Goal: Task Accomplishment & Management: Complete application form

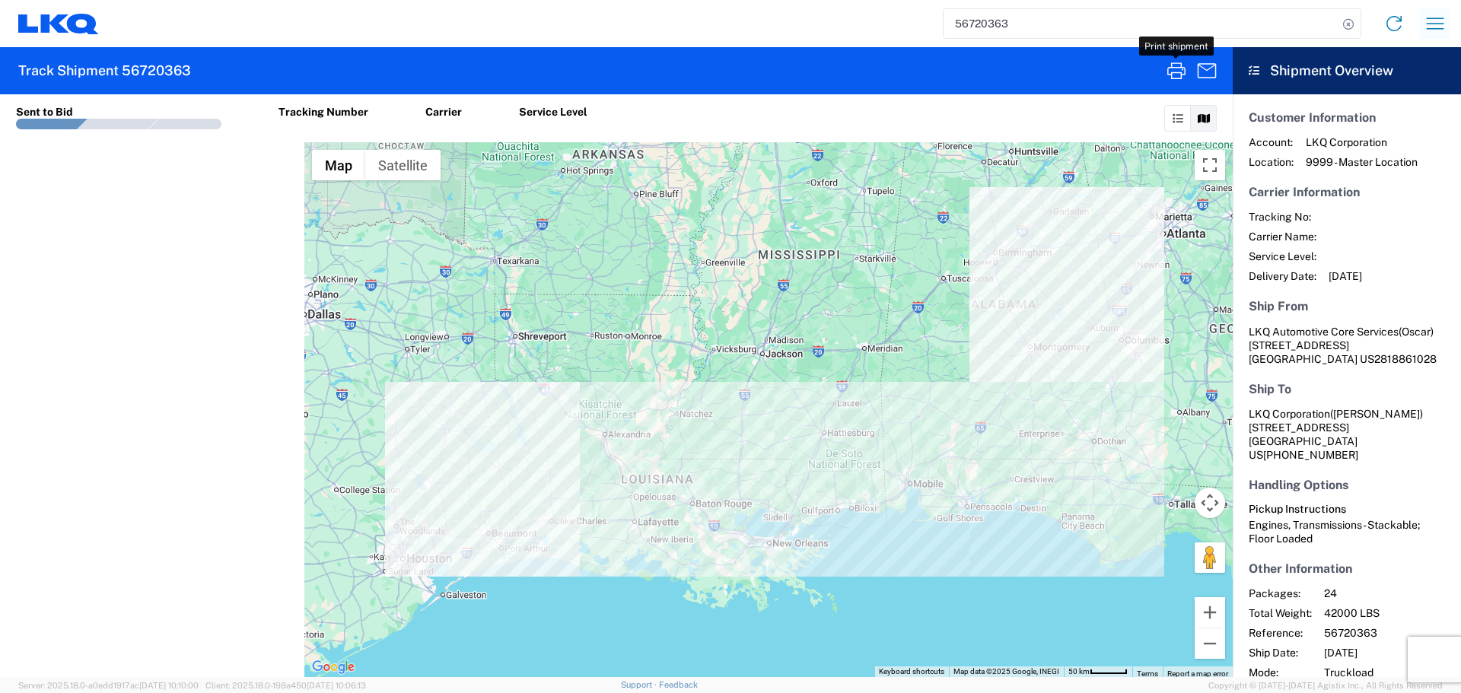
click at [1436, 23] on icon "button" at bounding box center [1435, 23] width 24 height 24
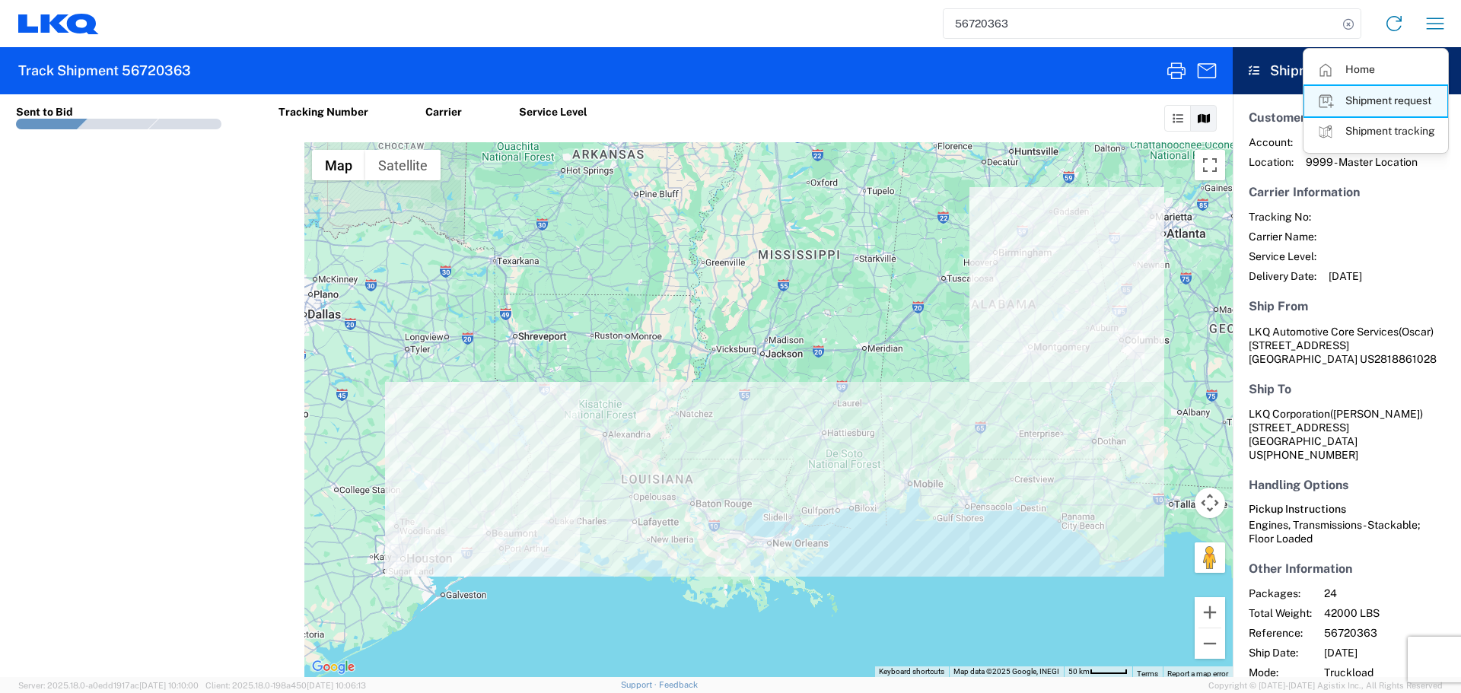
click at [1377, 97] on link "Shipment request" at bounding box center [1375, 101] width 143 height 30
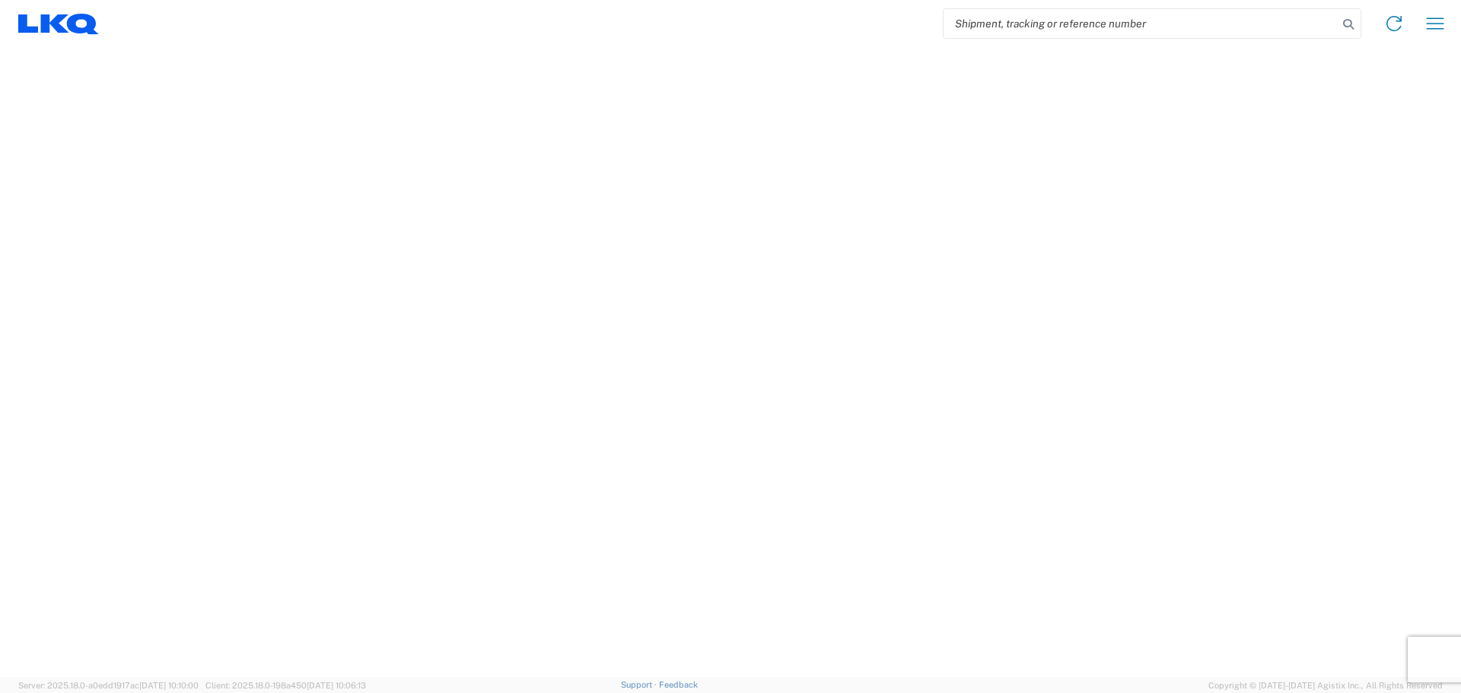
select select "FULL"
select select "LBS"
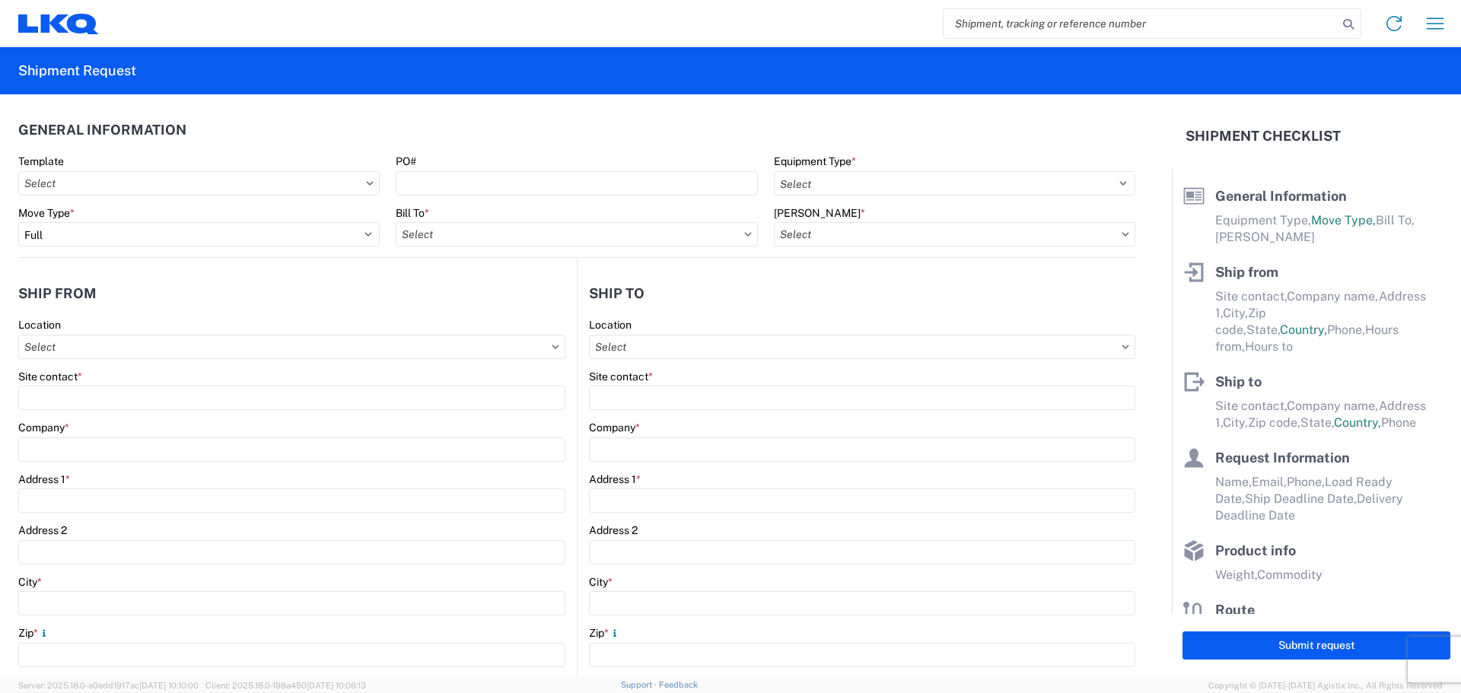
click at [1024, 24] on input "search" at bounding box center [1140, 23] width 394 height 29
paste input "56720363"
type input "56720363"
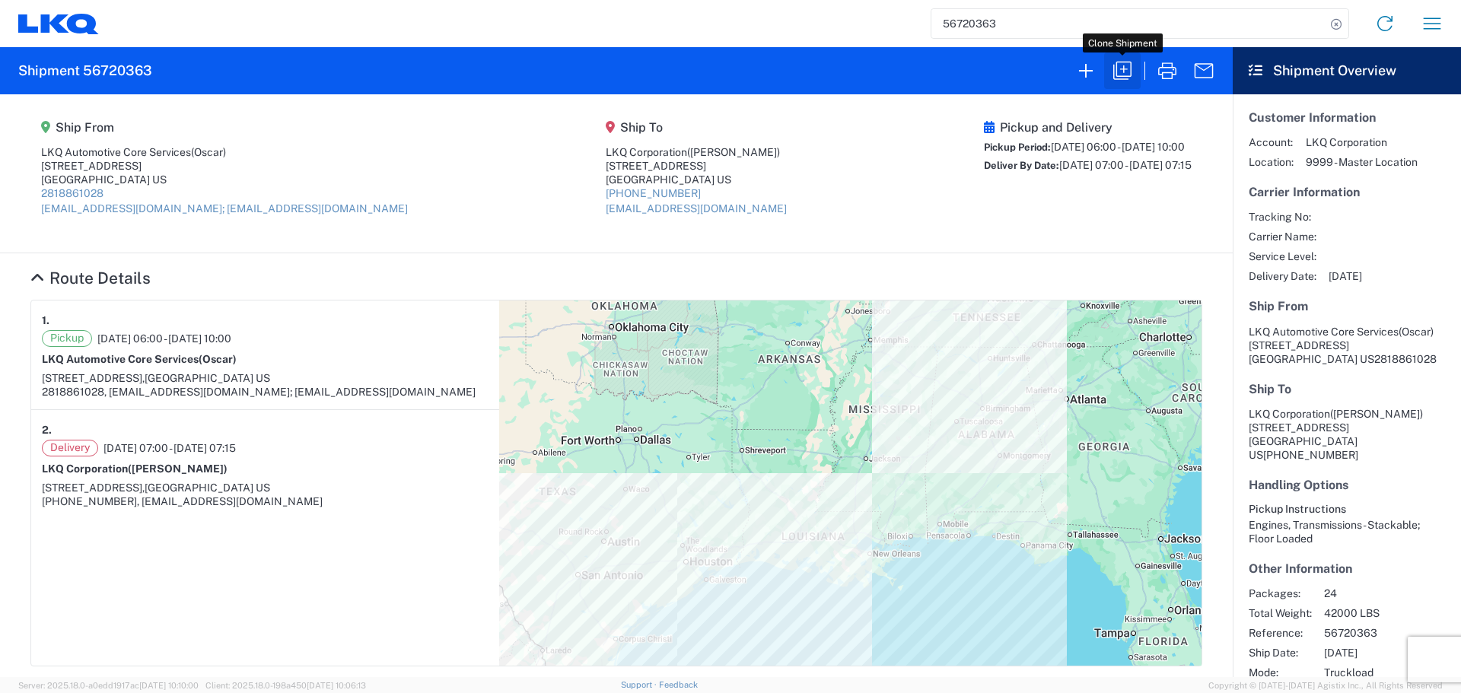
click at [1132, 72] on icon "button" at bounding box center [1122, 71] width 24 height 24
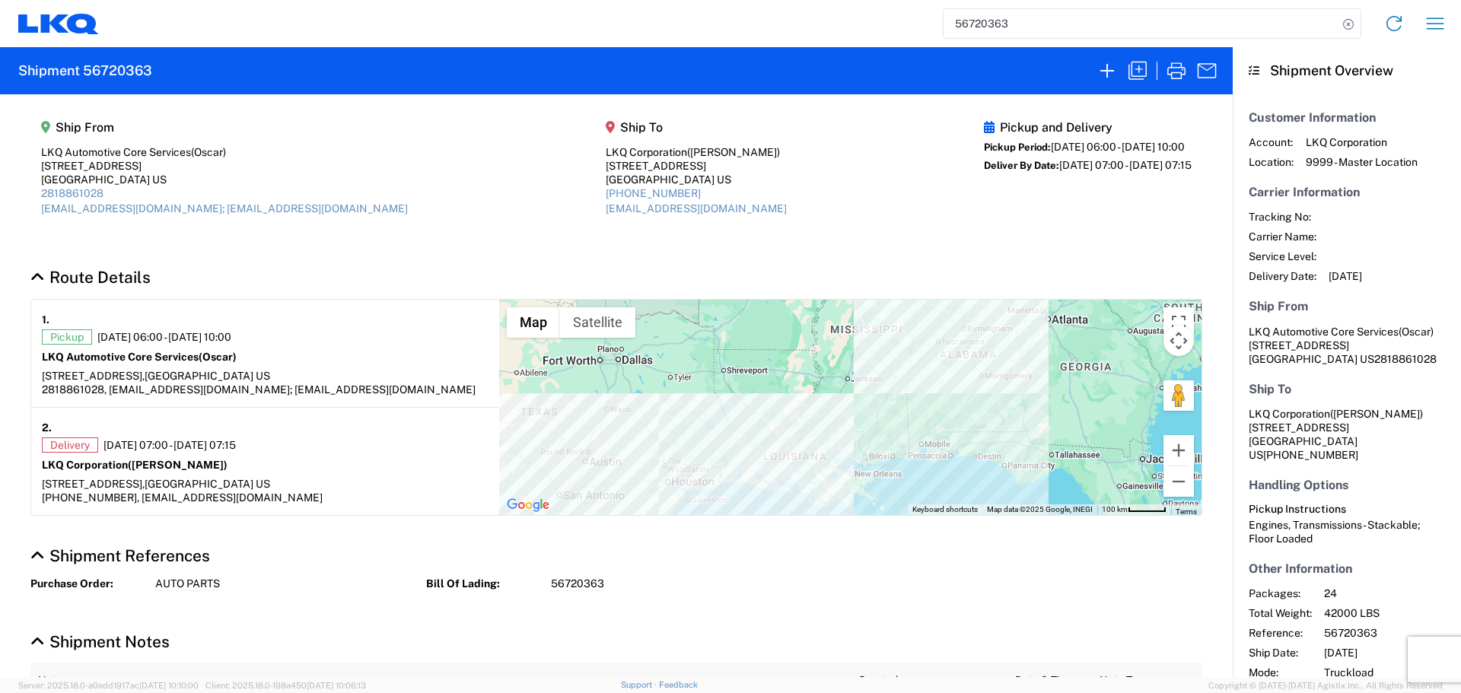
select select "FULL"
select select "US"
select select "LBS"
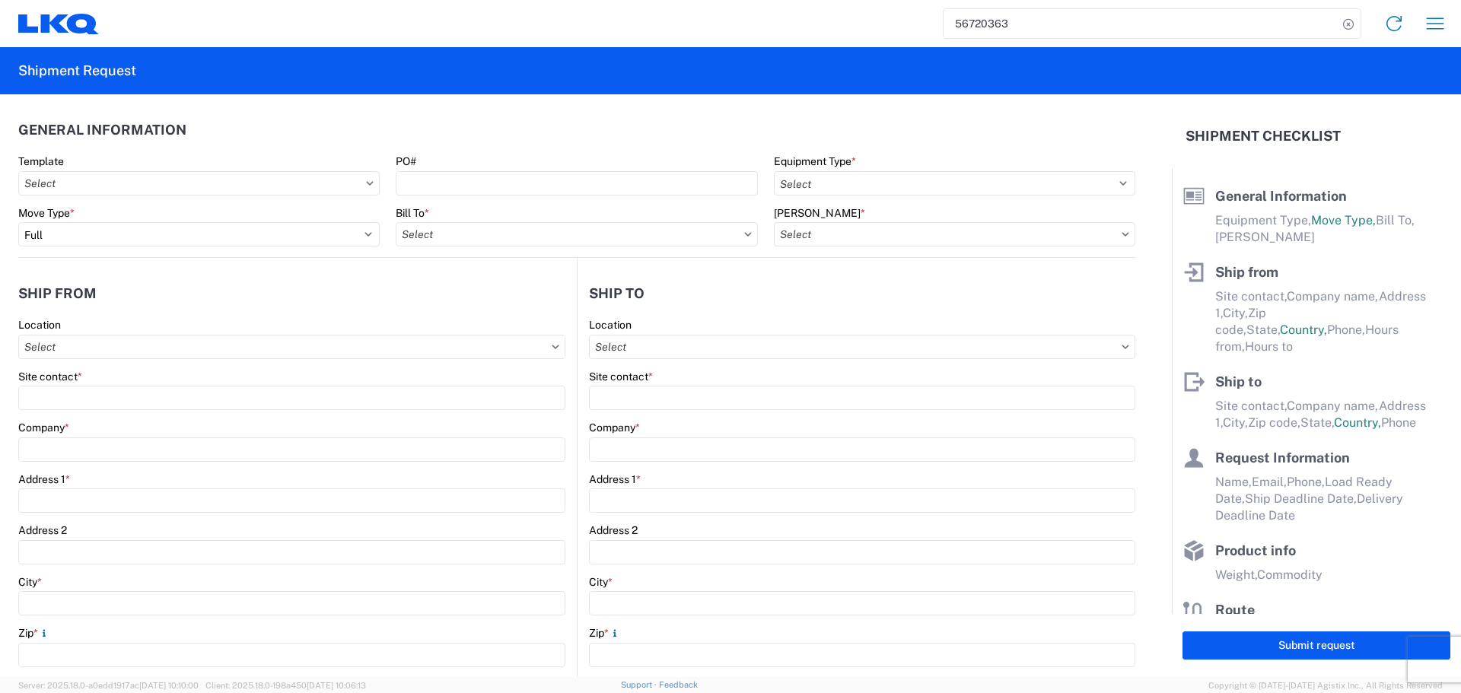
select select "STDV"
type input "Oscar"
type input "LKQ Automotive Core Services"
type input "[STREET_ADDRESS]"
type input "[GEOGRAPHIC_DATA]"
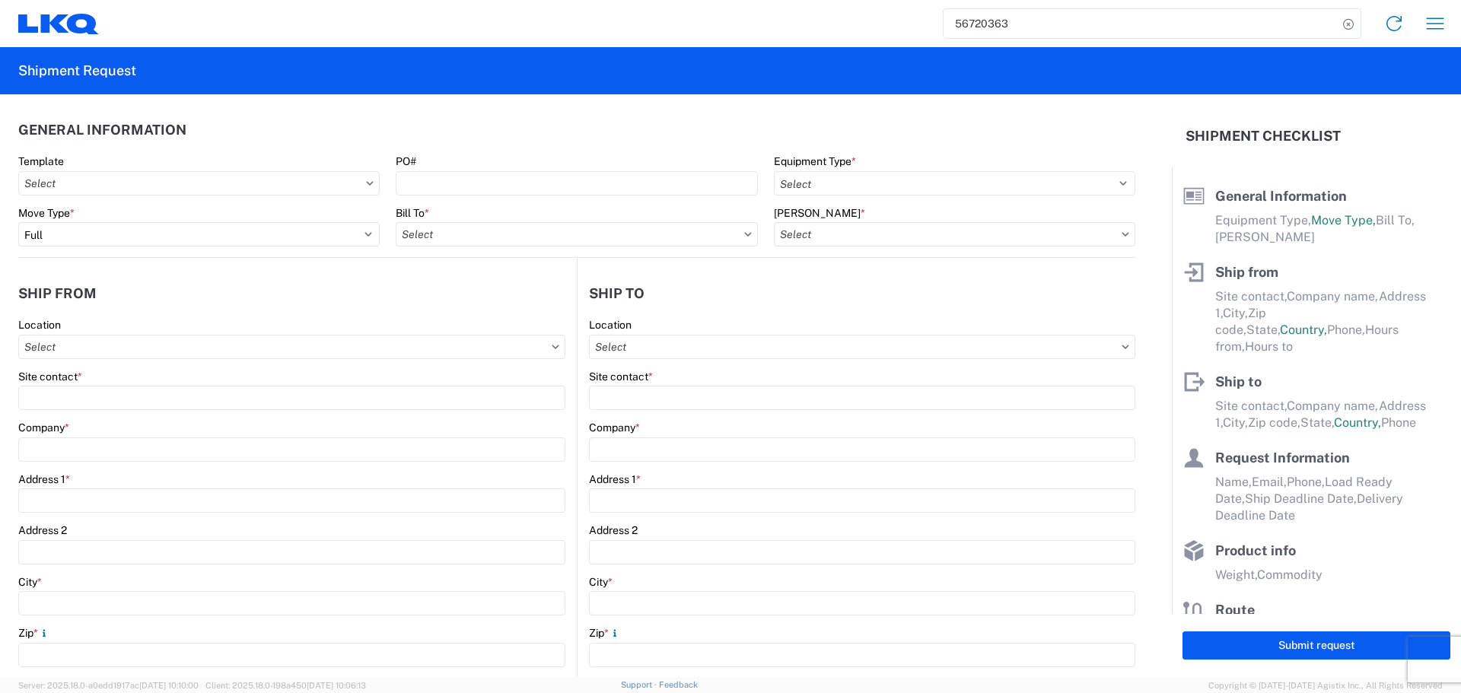
type input "77038"
type input "[EMAIL_ADDRESS][DOMAIN_NAME]; [EMAIL_ADDRESS][DOMAIN_NAME]"
type input "[PERSON_NAME]"
type input "LKQ Corporation"
type input "[STREET_ADDRESS]"
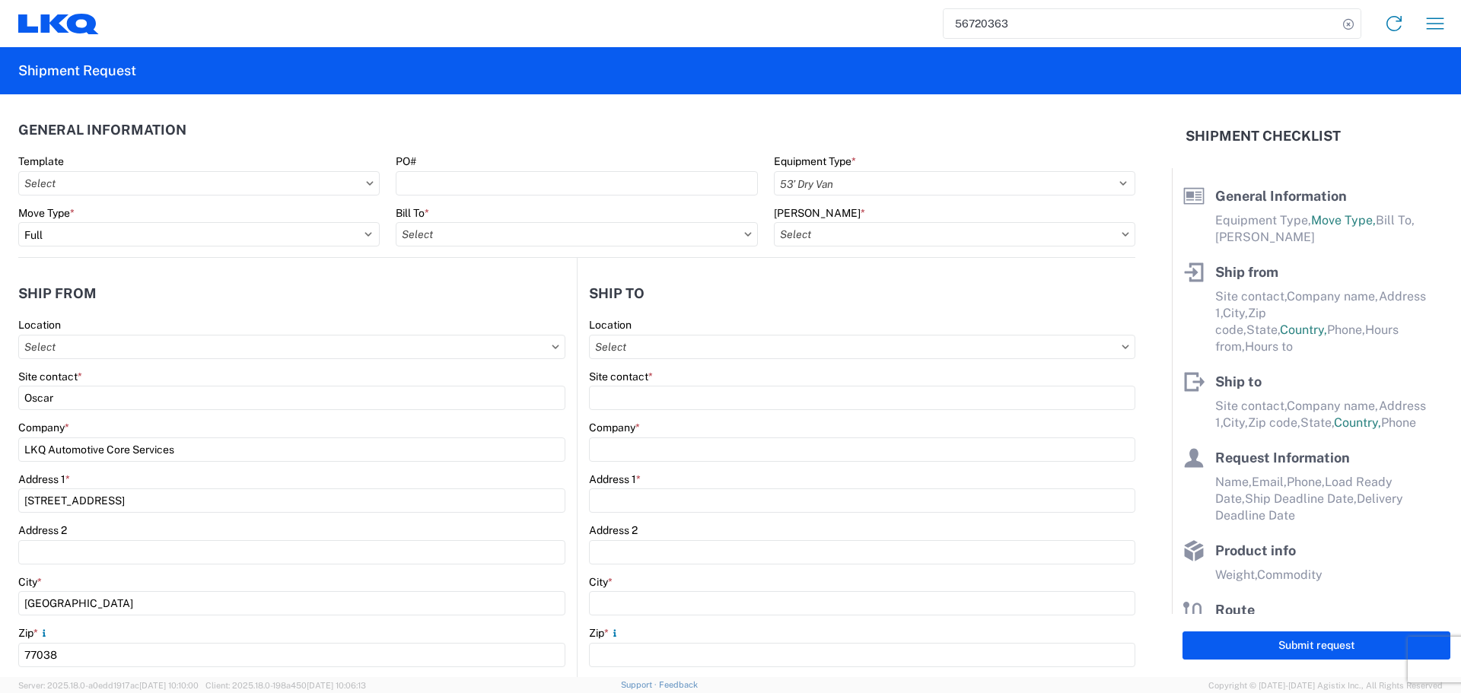
type input "Newnan"
type input "30265"
type input "[EMAIL_ADDRESS][DOMAIN_NAME]"
type input "Oscar"
type input "[EMAIL_ADDRESS][DOMAIN_NAME]"
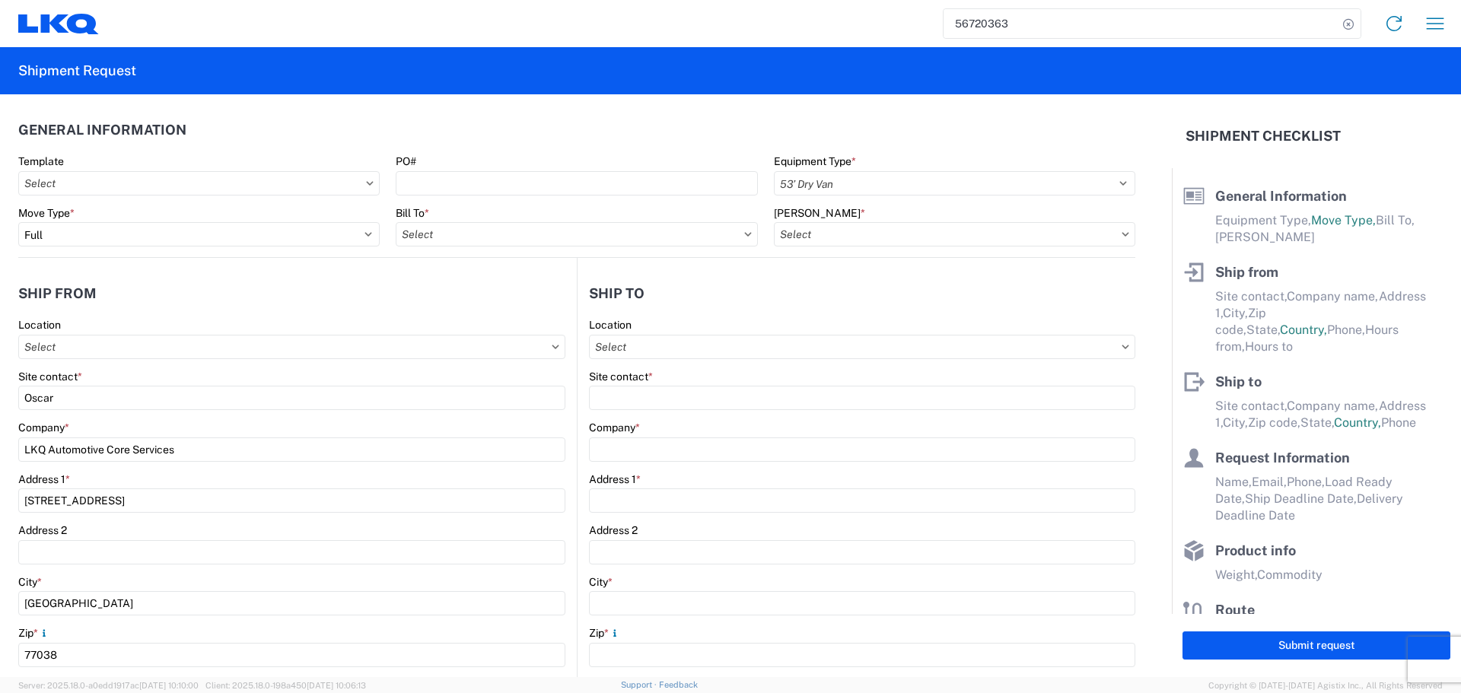
type input "2818861028"
type input "[DATE]"
type input "42000"
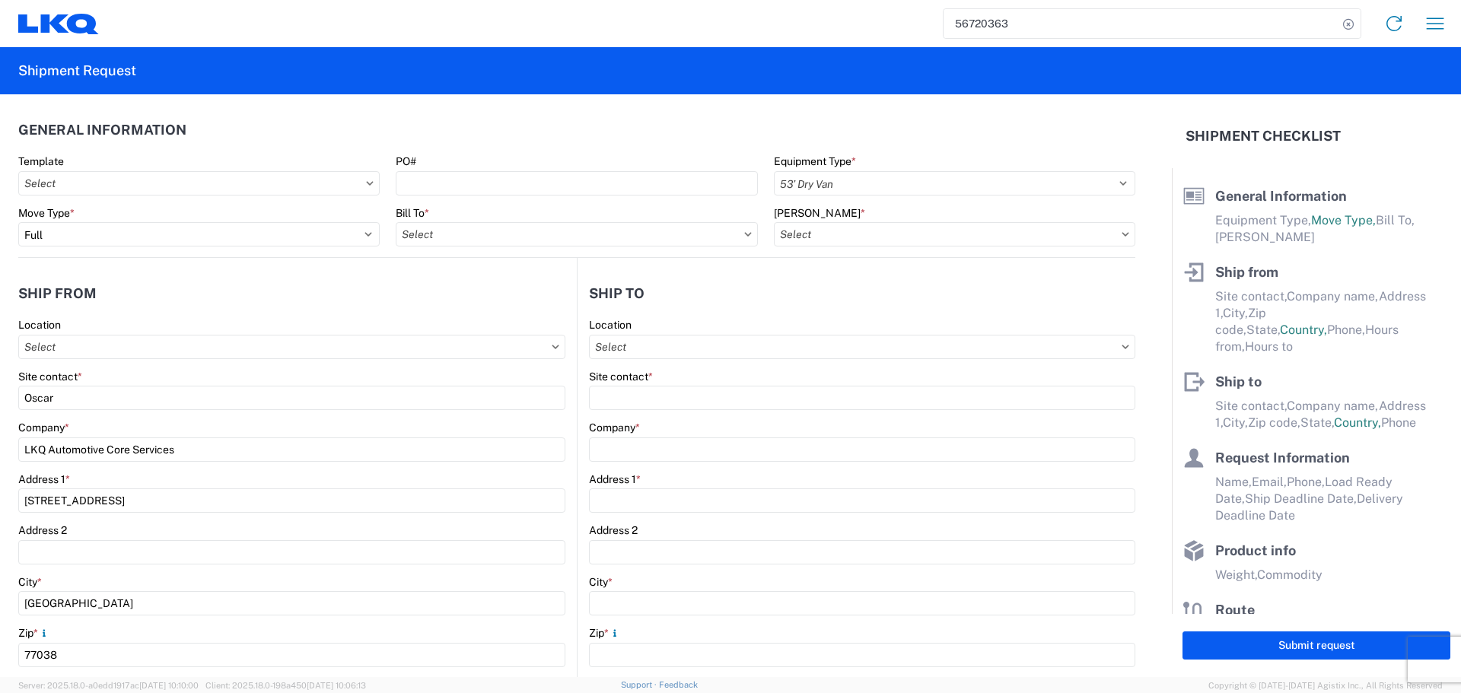
type input "Engines, Transmissions"
type input "24"
type input "0"
type input "40"
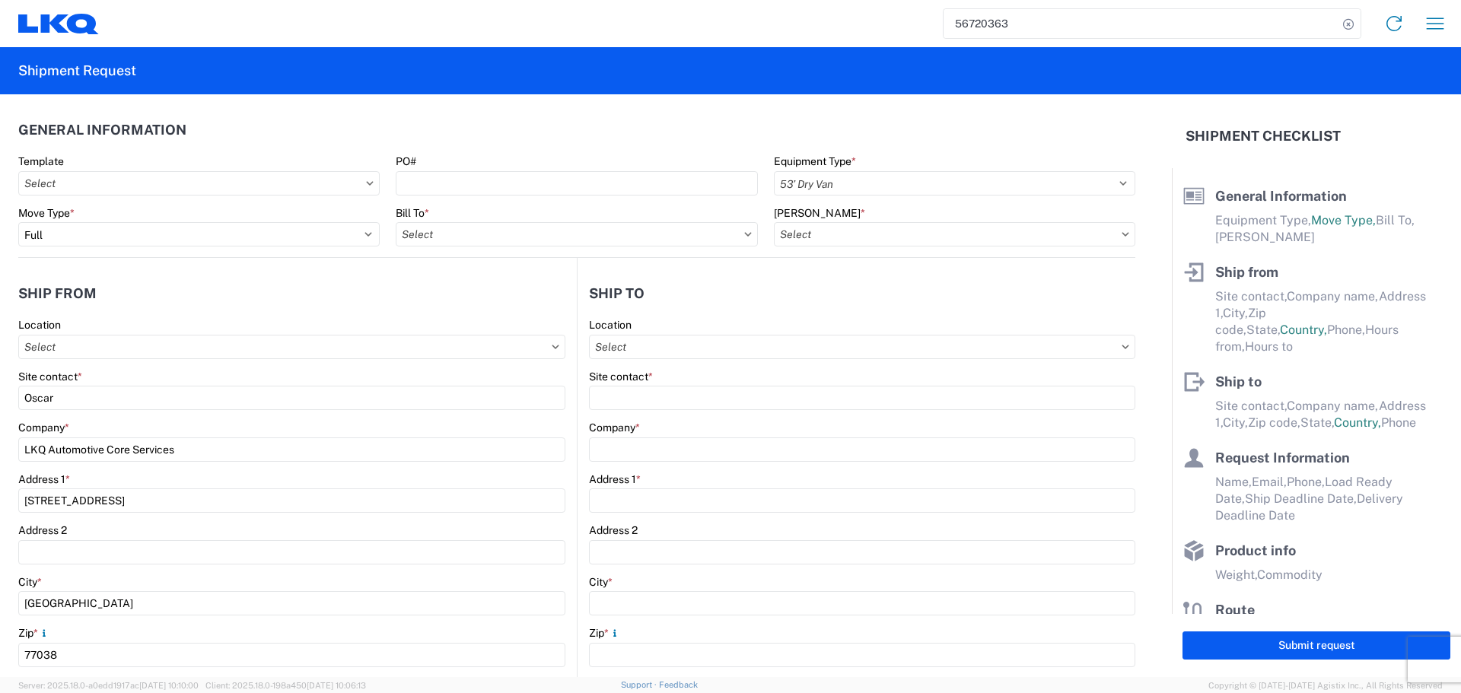
type input "36"
select select "[GEOGRAPHIC_DATA]"
select select "US"
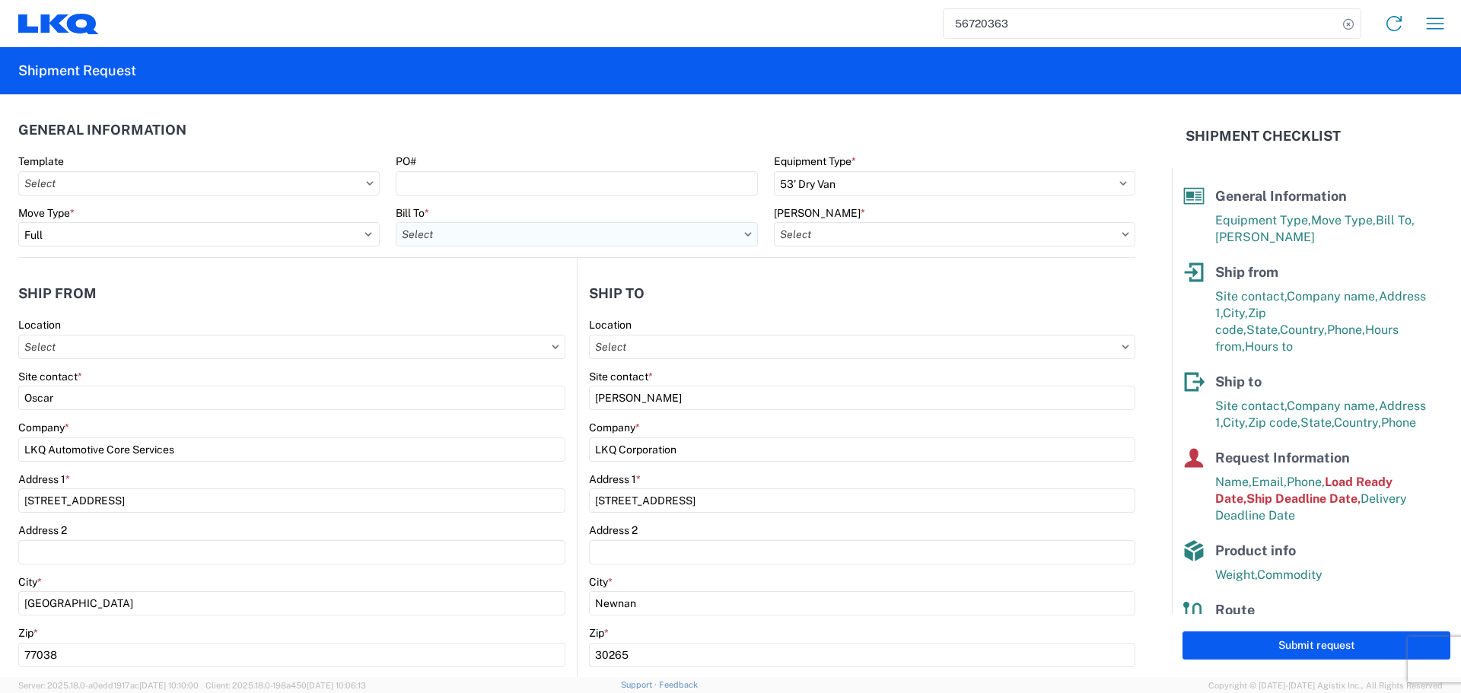
type input "1760 - LKQ Best Core"
type input "1772 - LKQ Atlanta Core Newnan"
type input "1760-1300-50180-0000 - 1760 Freight In - Cores"
type input "1760 - LKQ Best Core"
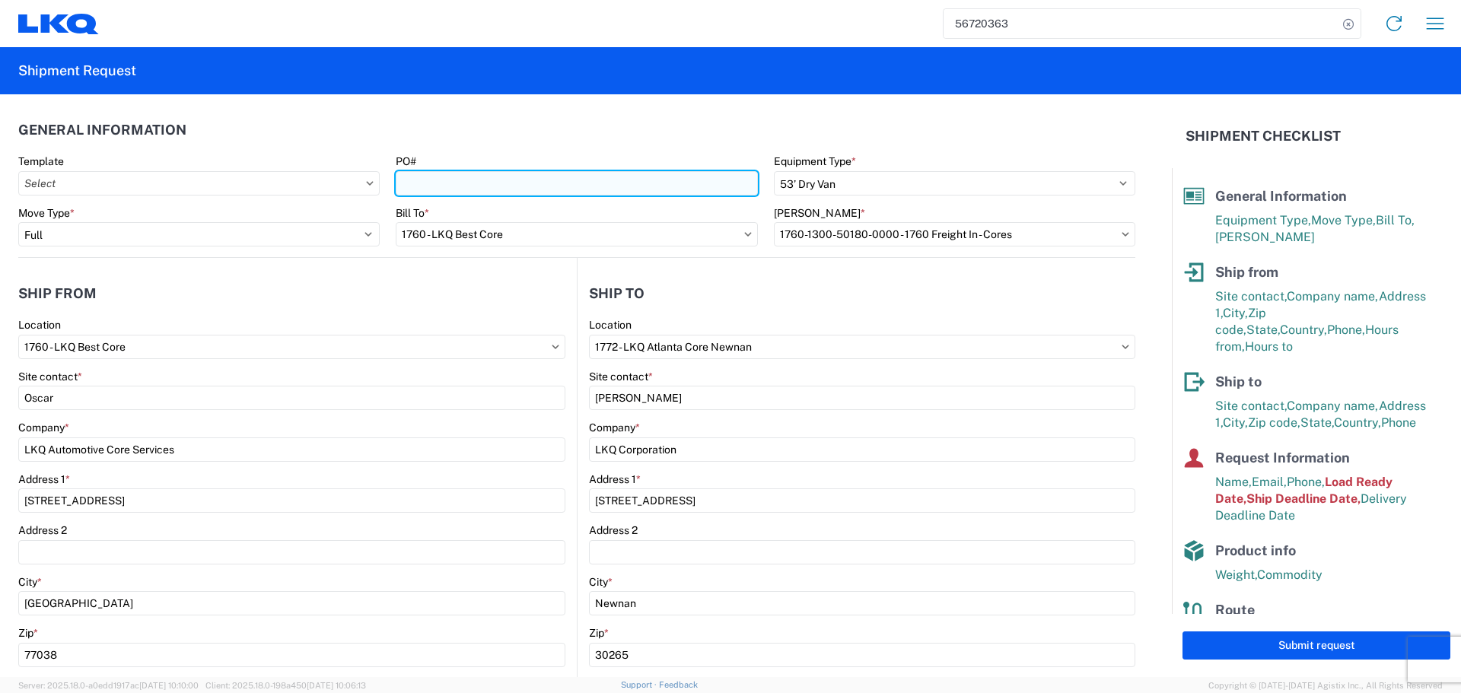
drag, startPoint x: 481, startPoint y: 189, endPoint x: 491, endPoint y: 192, distance: 10.3
click at [483, 189] on input "PO#" at bounding box center [576, 183] width 361 height 24
type input "AUTO PARTS"
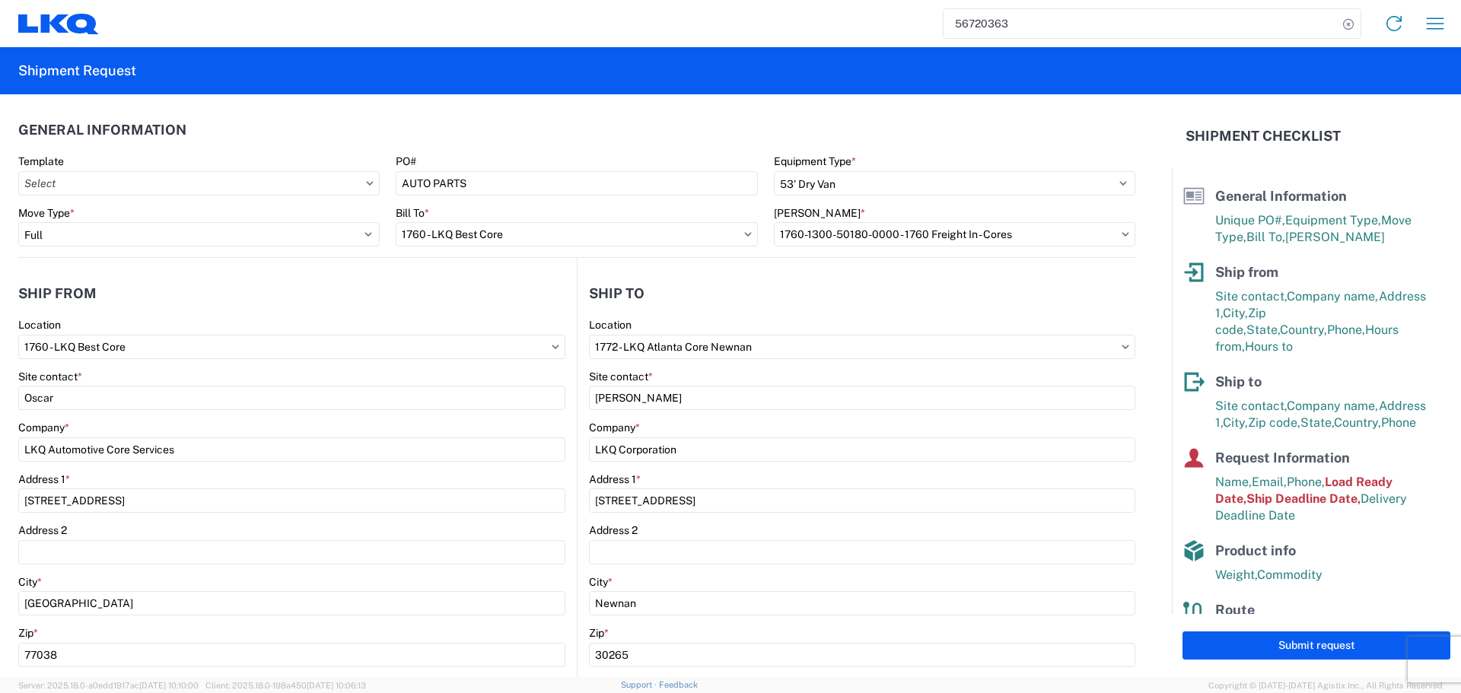
click at [520, 117] on header "General Information" at bounding box center [576, 130] width 1117 height 34
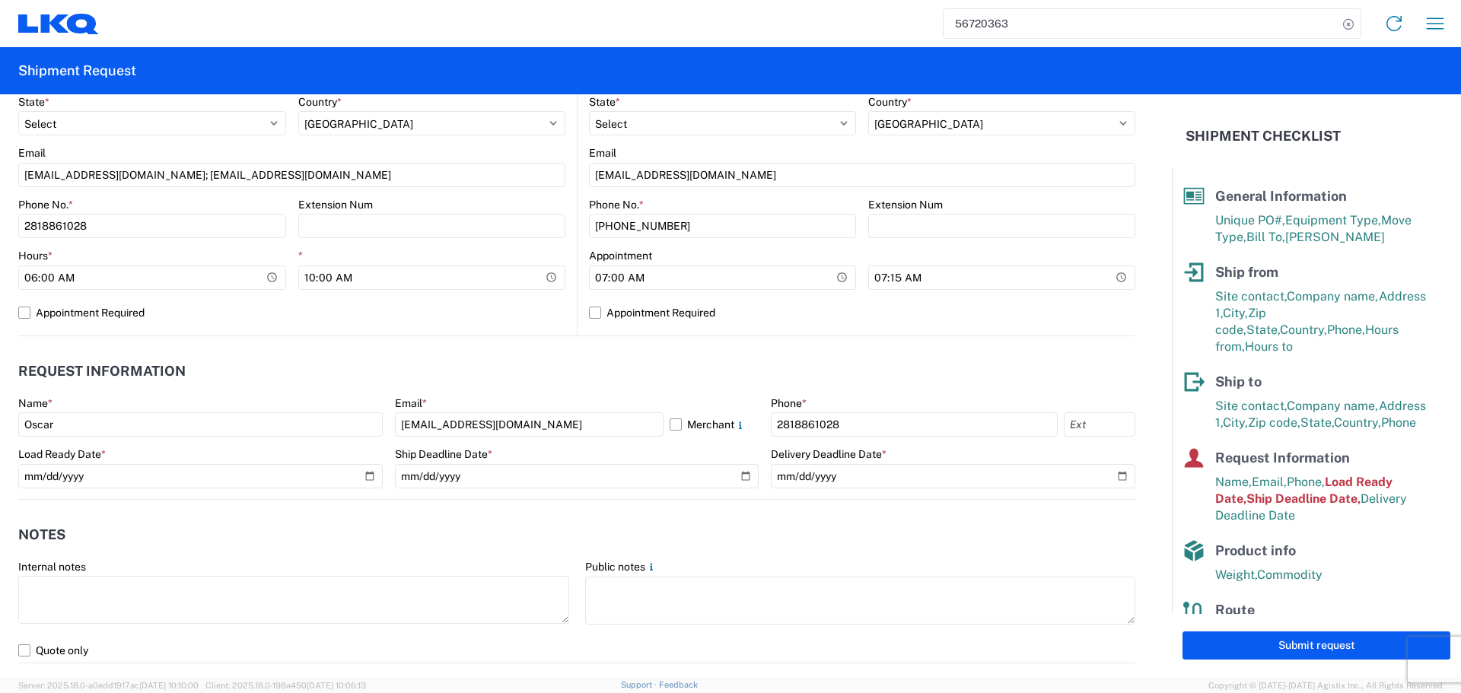
scroll to position [609, 0]
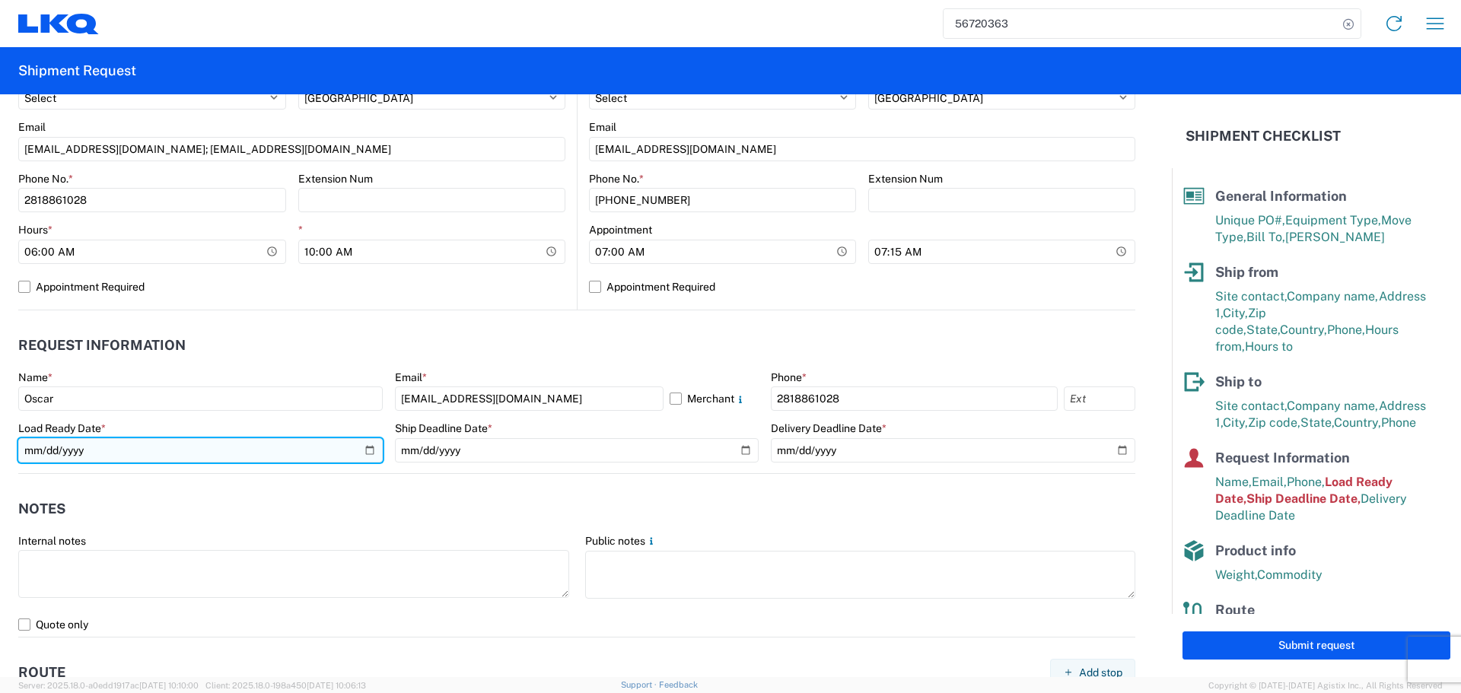
click at [361, 458] on input "[DATE]" at bounding box center [200, 450] width 364 height 24
click at [361, 452] on input "[DATE]" at bounding box center [200, 450] width 364 height 24
type input "[DATE]"
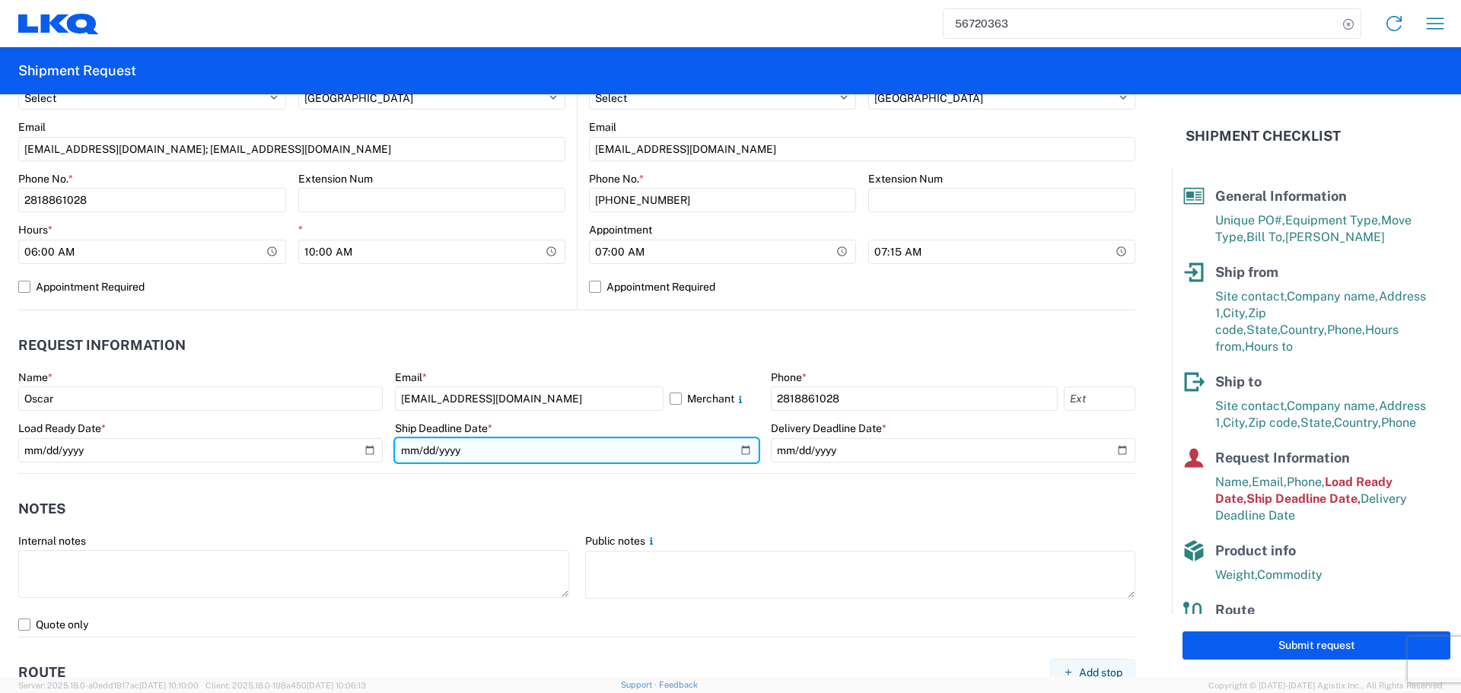
click at [729, 453] on input "[DATE]" at bounding box center [577, 450] width 364 height 24
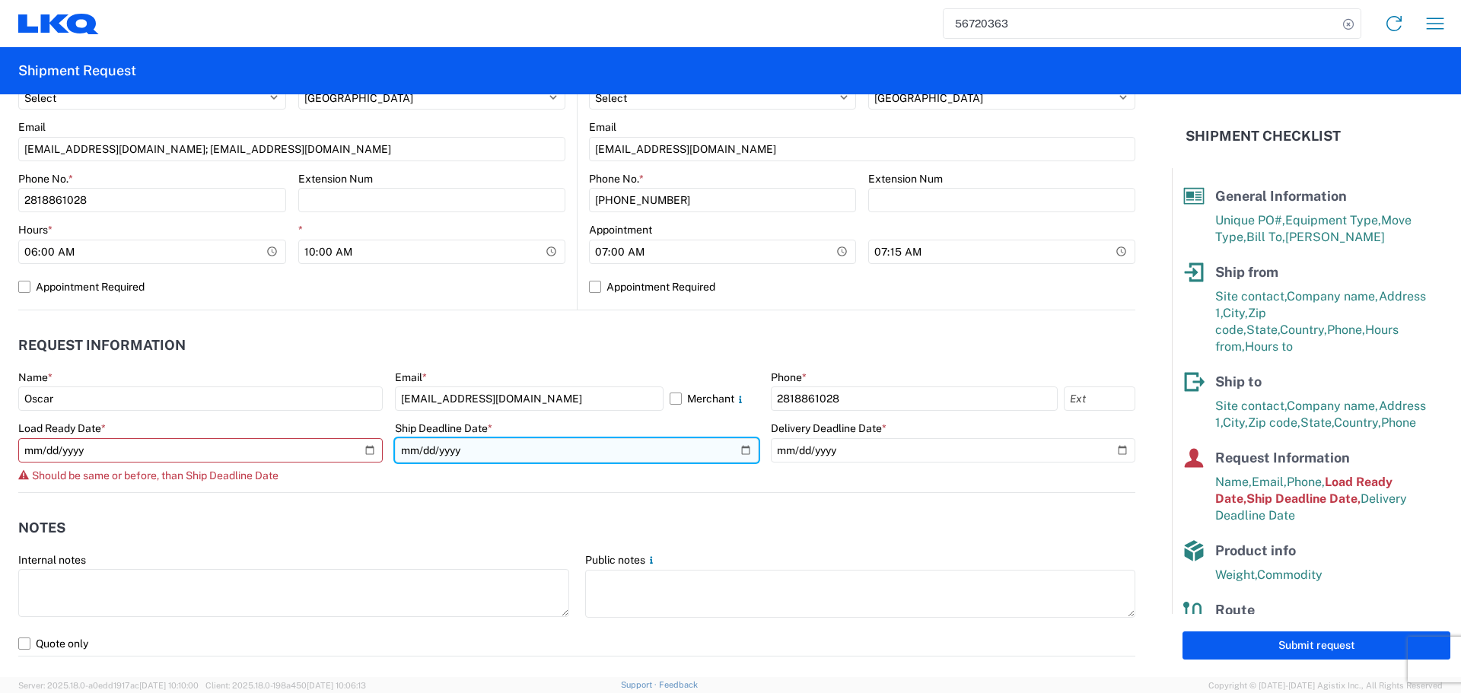
click at [739, 450] on input "[DATE]" at bounding box center [577, 450] width 364 height 24
type input "[DATE]"
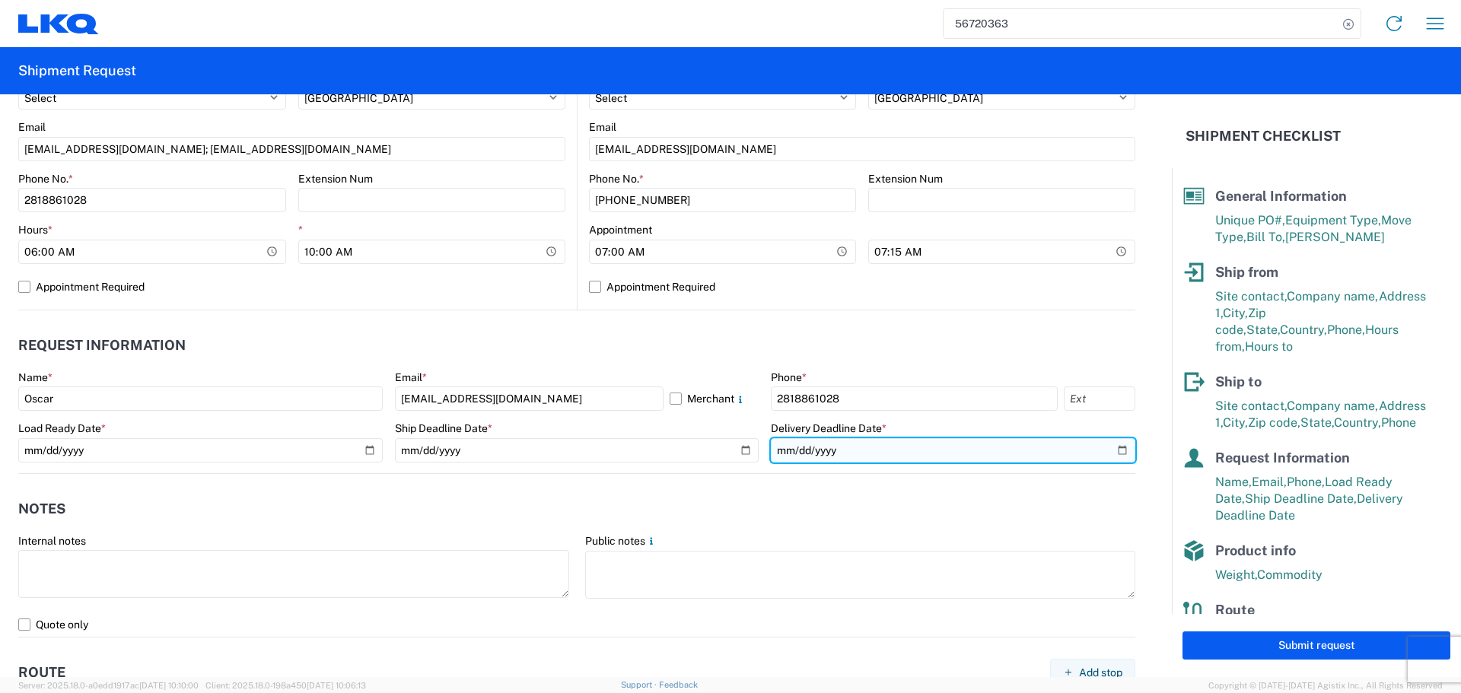
click at [1106, 459] on input "[DATE]" at bounding box center [953, 450] width 364 height 24
click at [1109, 456] on input "[DATE]" at bounding box center [953, 450] width 364 height 24
type input "[DATE]"
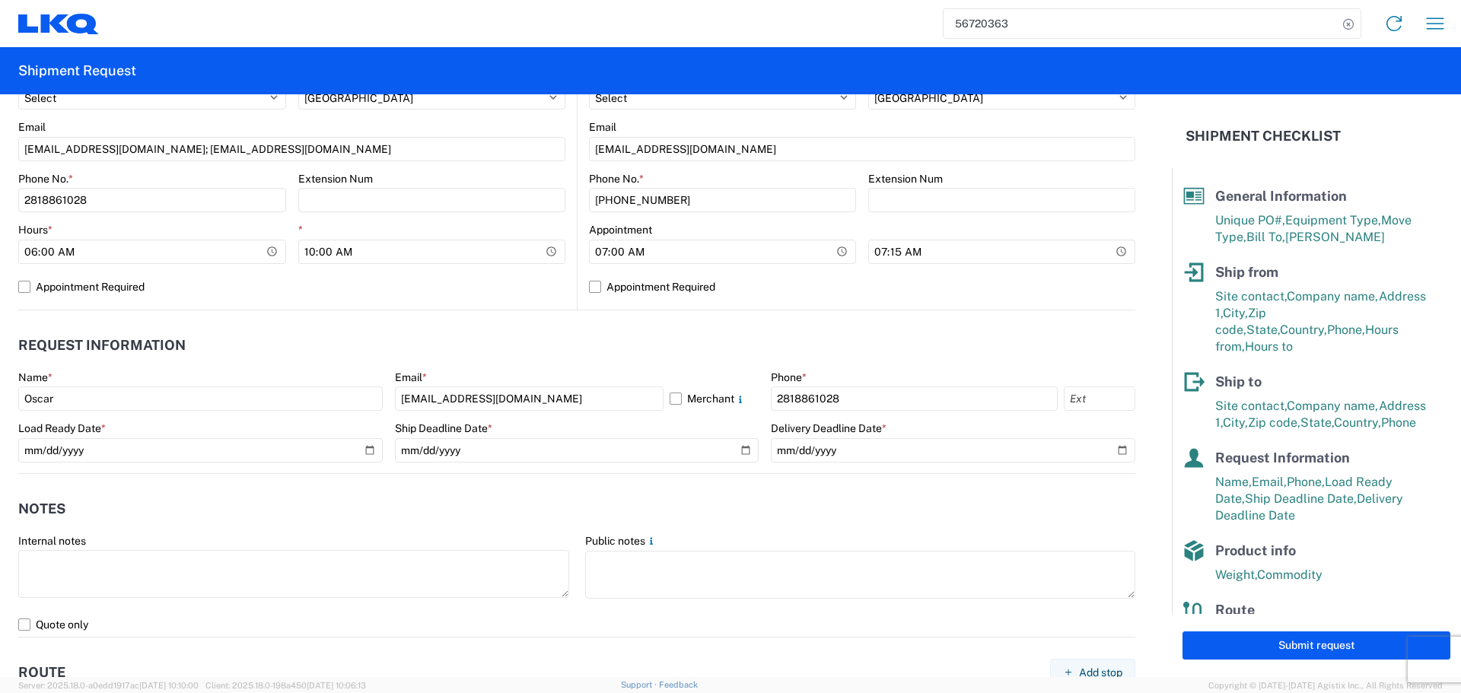
click at [640, 497] on header "Notes" at bounding box center [576, 509] width 1117 height 34
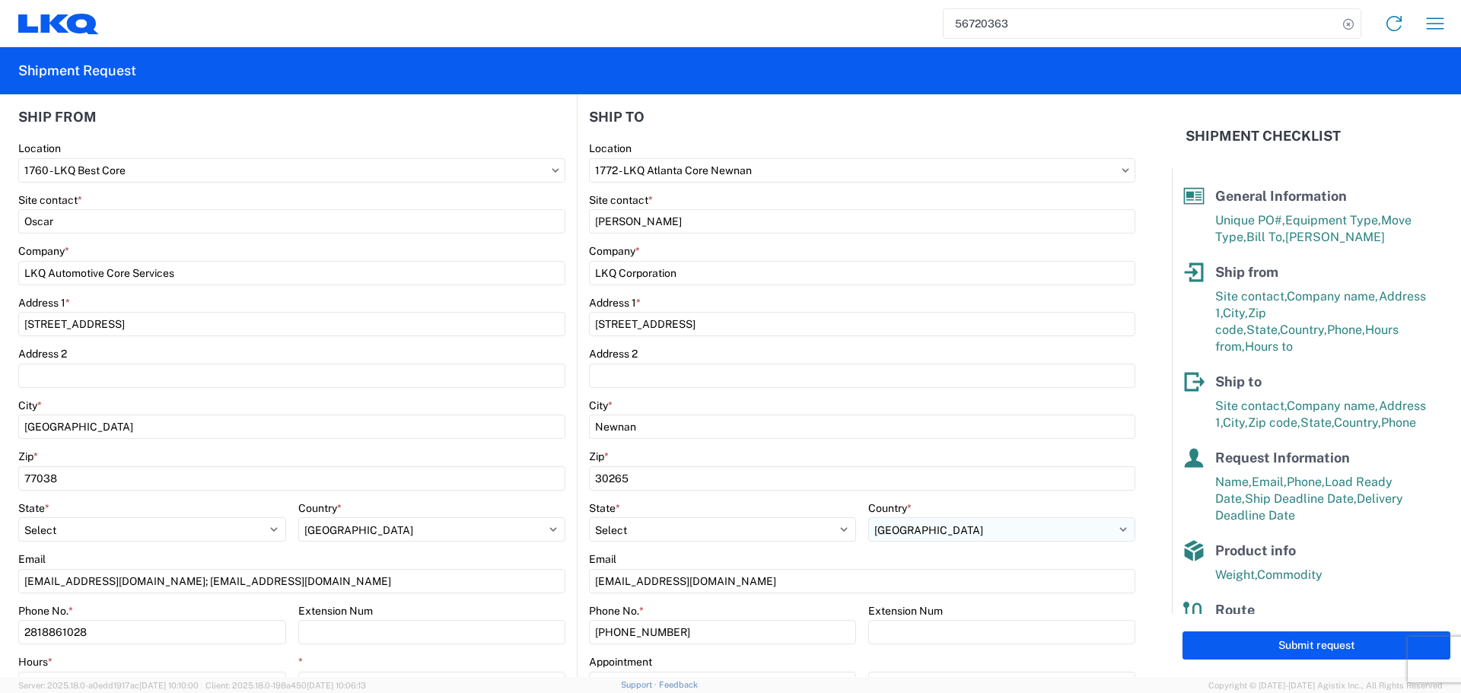
scroll to position [0, 0]
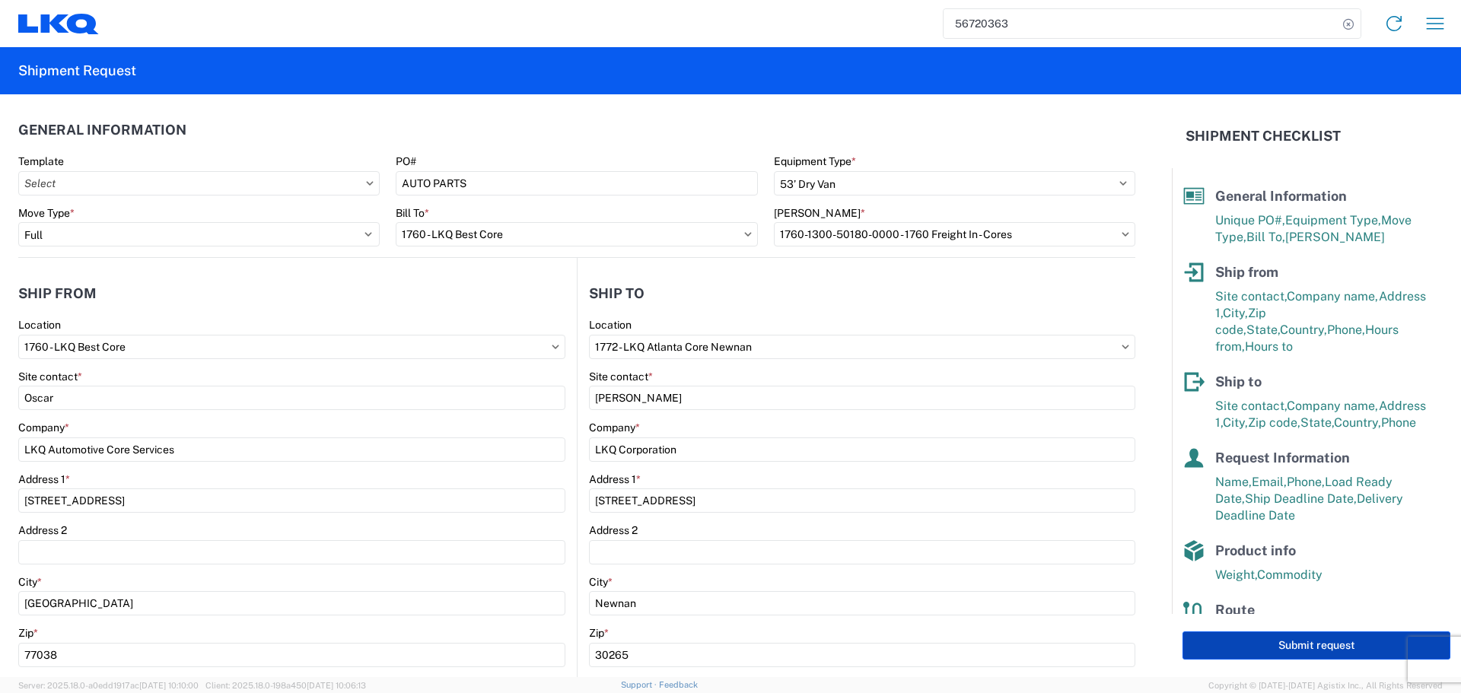
click at [1310, 644] on button "Submit request" at bounding box center [1316, 645] width 268 height 28
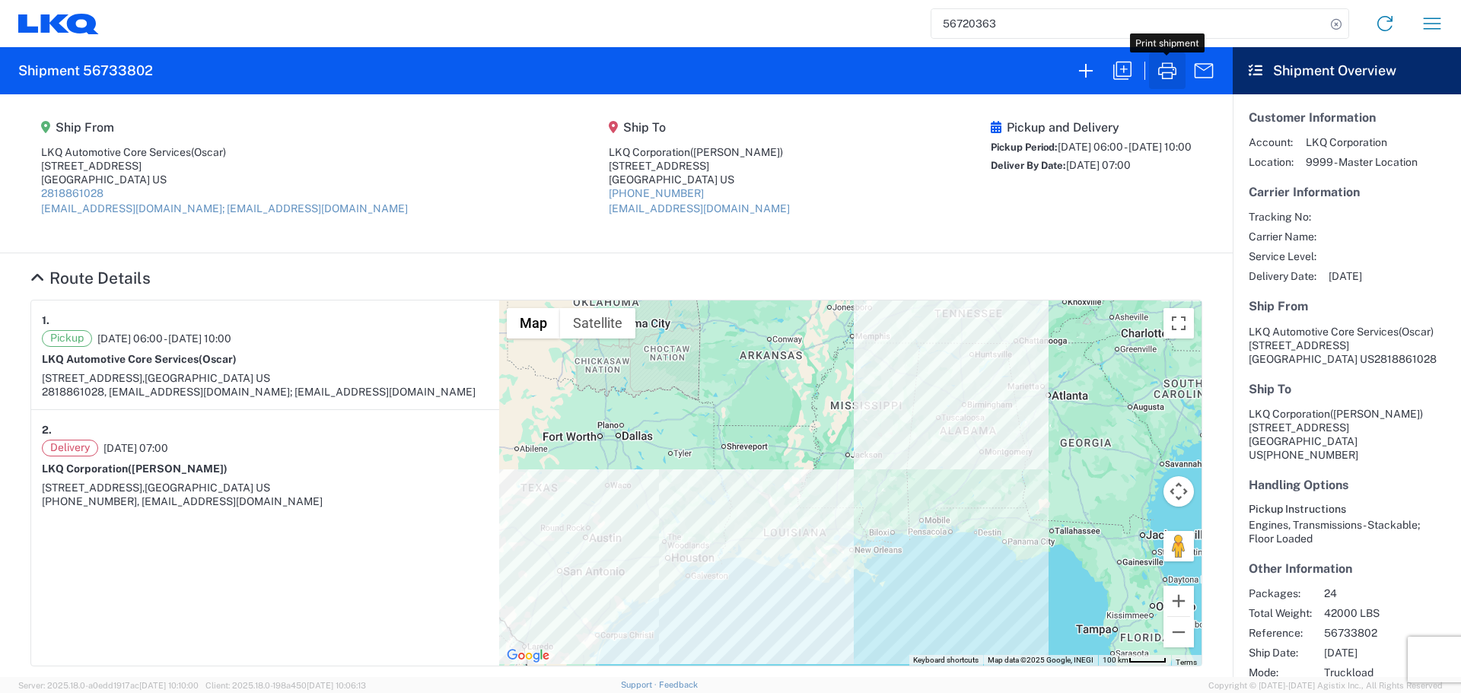
click at [1168, 68] on icon "button" at bounding box center [1167, 71] width 24 height 24
